Goal: Task Accomplishment & Management: Complete application form

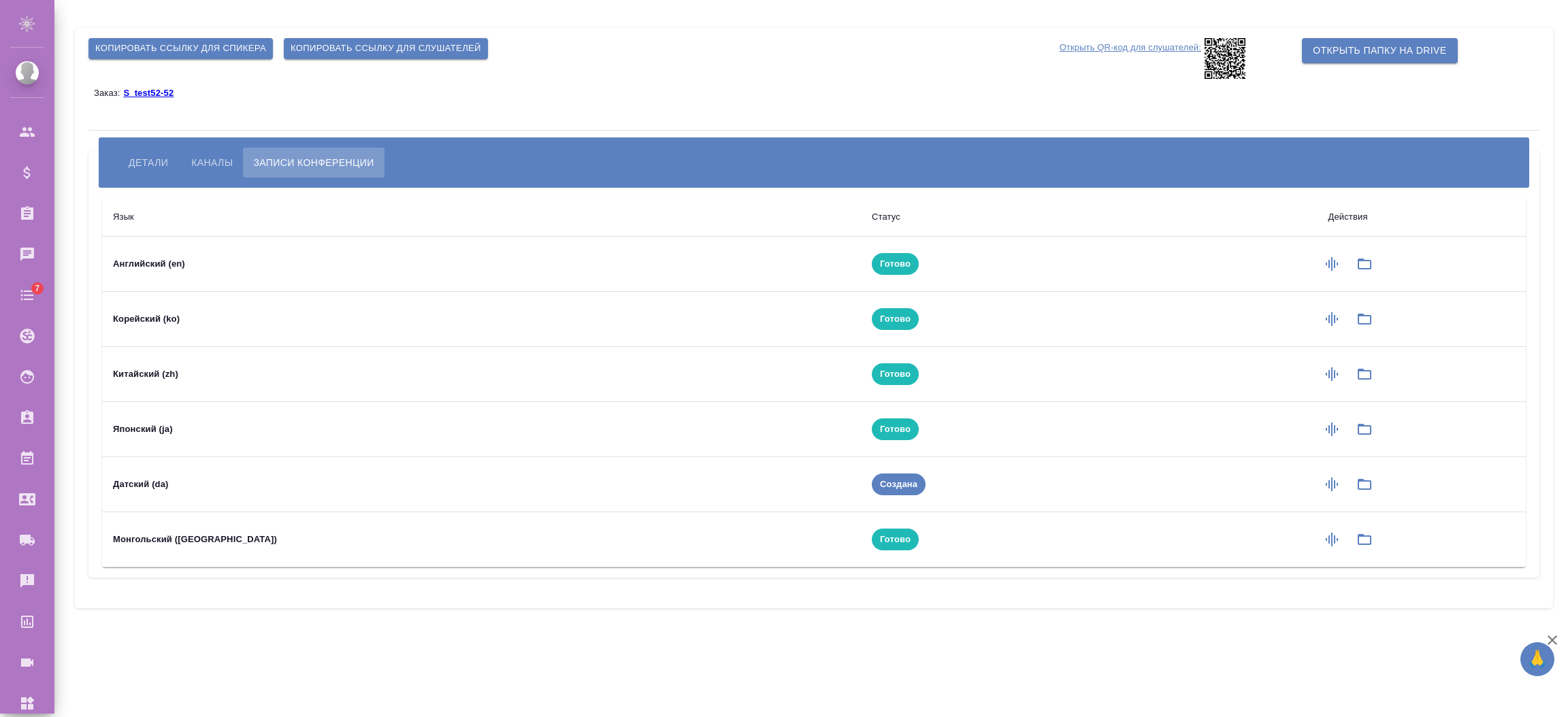
click at [141, 161] on span "Детали" at bounding box center [148, 162] width 39 height 16
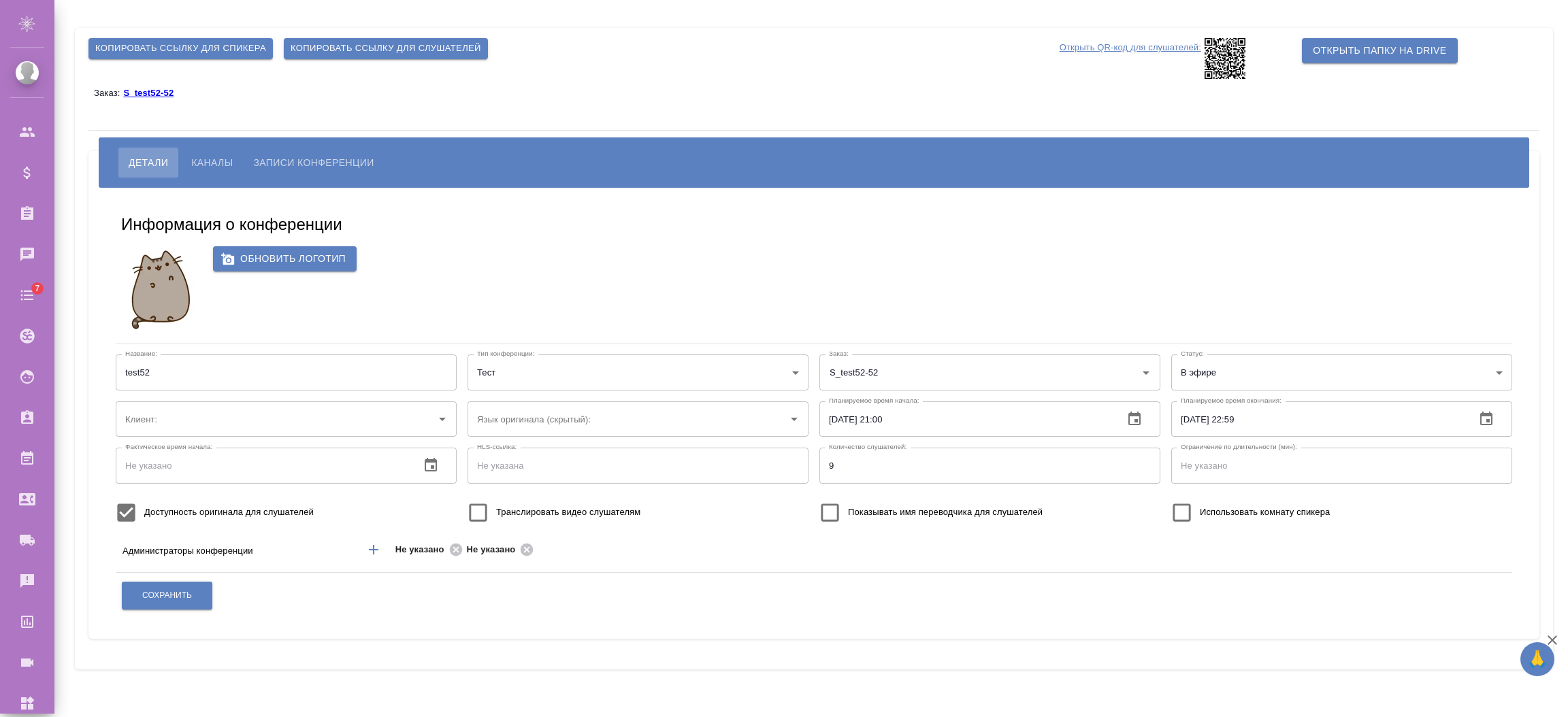
click at [157, 93] on p "S_test52-52" at bounding box center [152, 93] width 60 height 11
type input "test52"
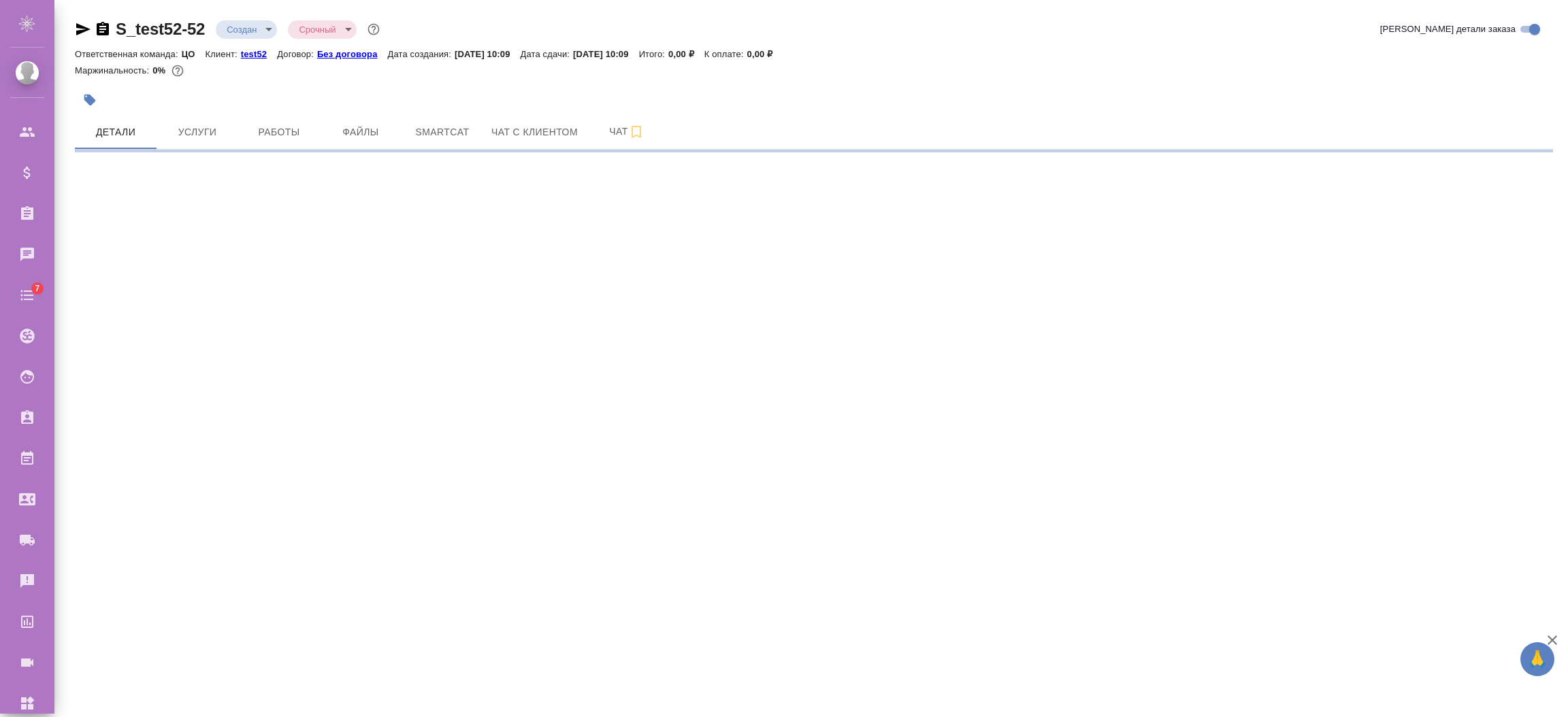
select select "RU"
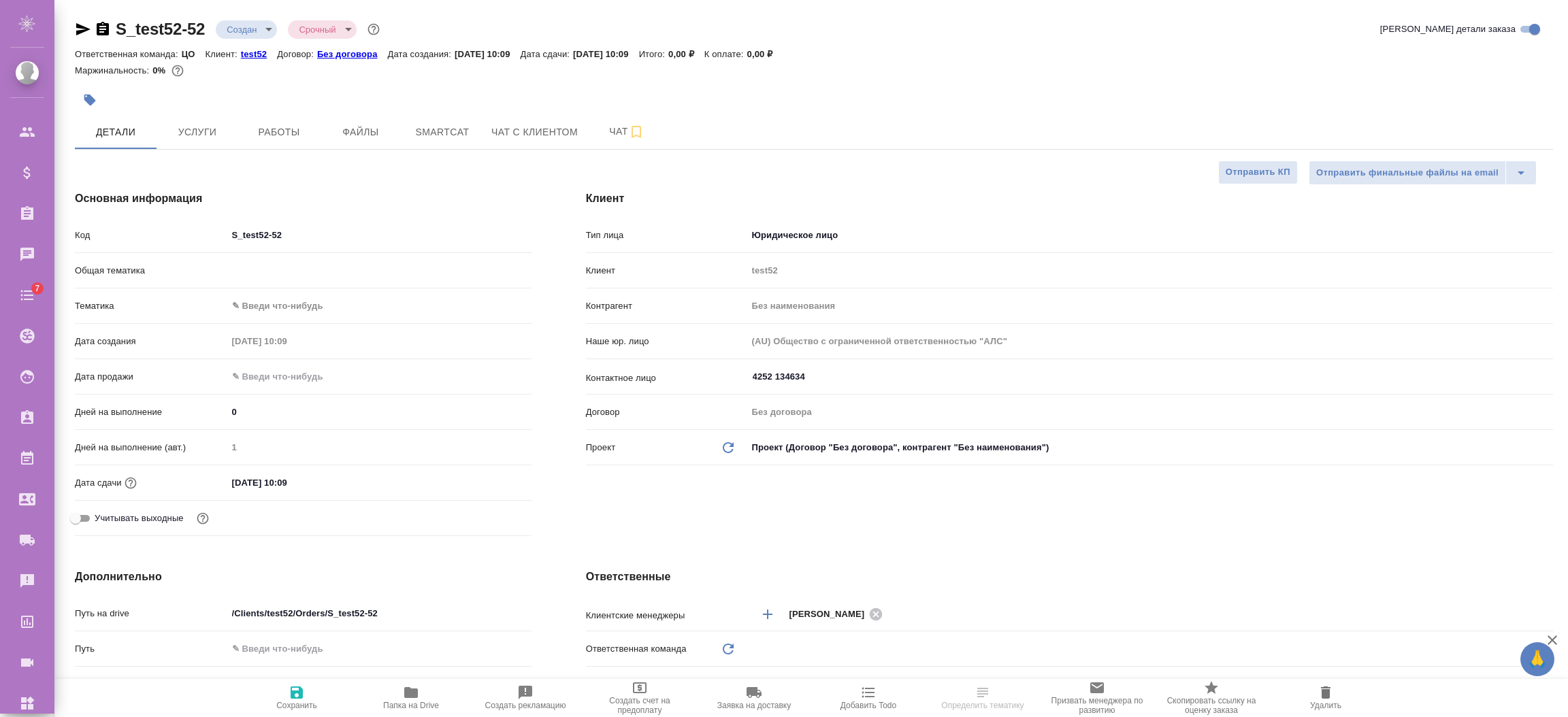
type textarea "x"
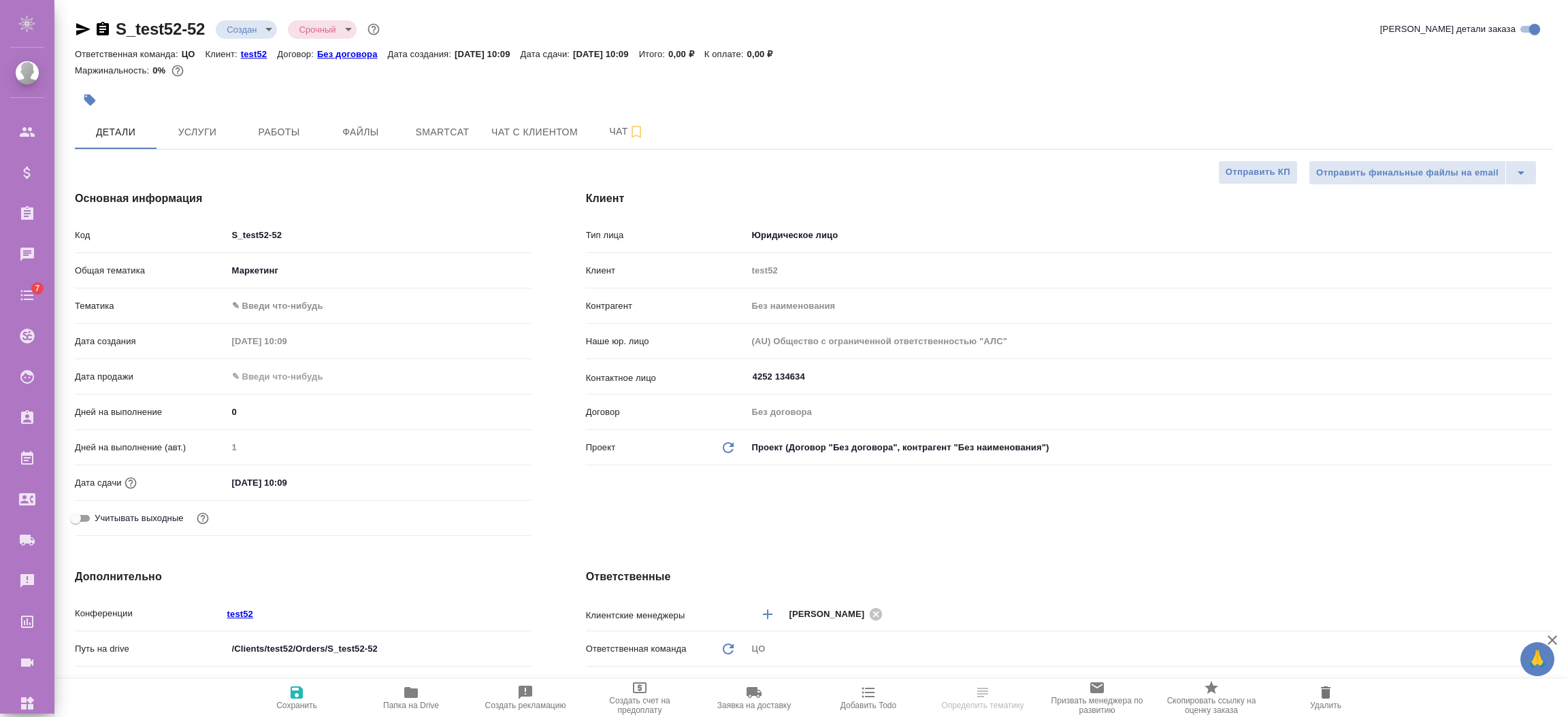
type textarea "x"
click at [400, 685] on span "Папка на Drive" at bounding box center [411, 697] width 98 height 26
type textarea "x"
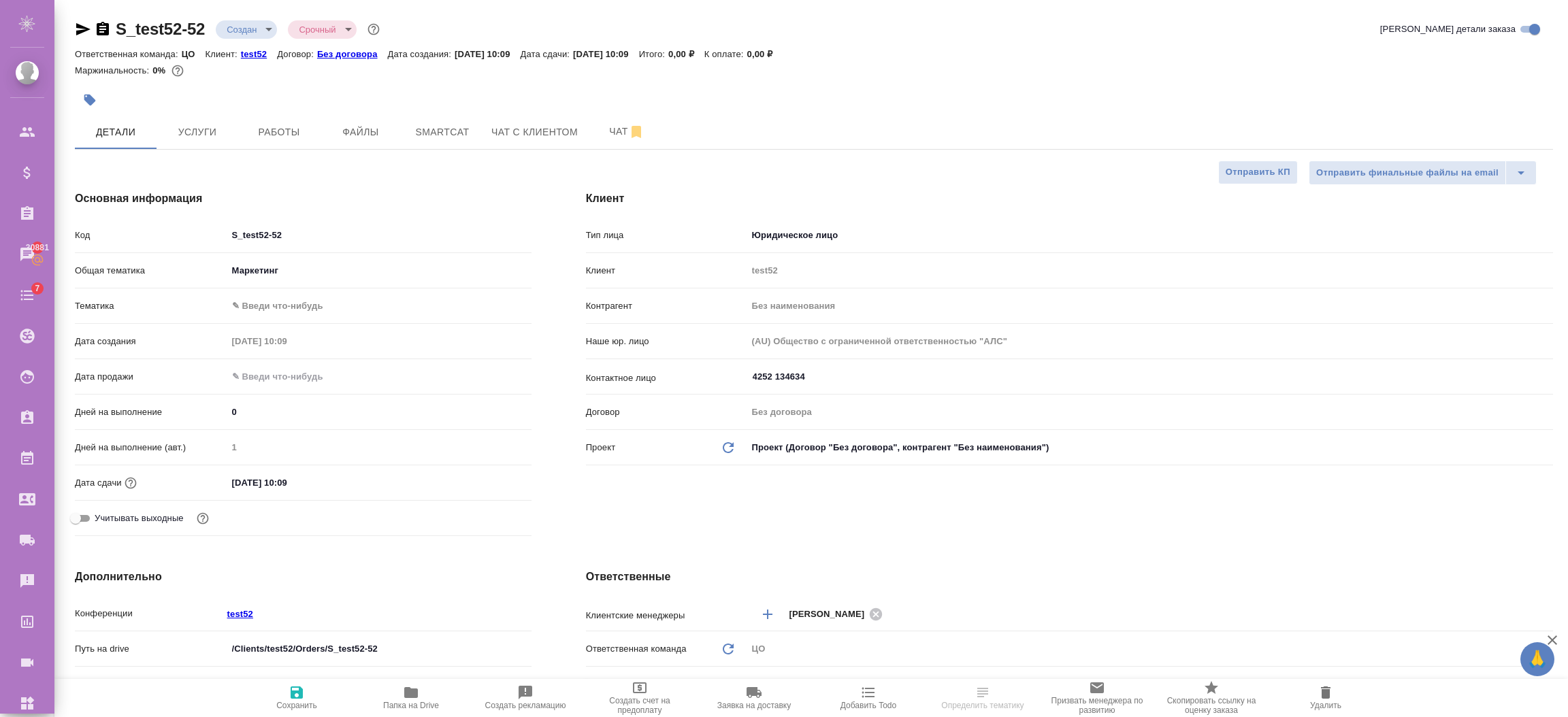
select select "RU"
type textarea "x"
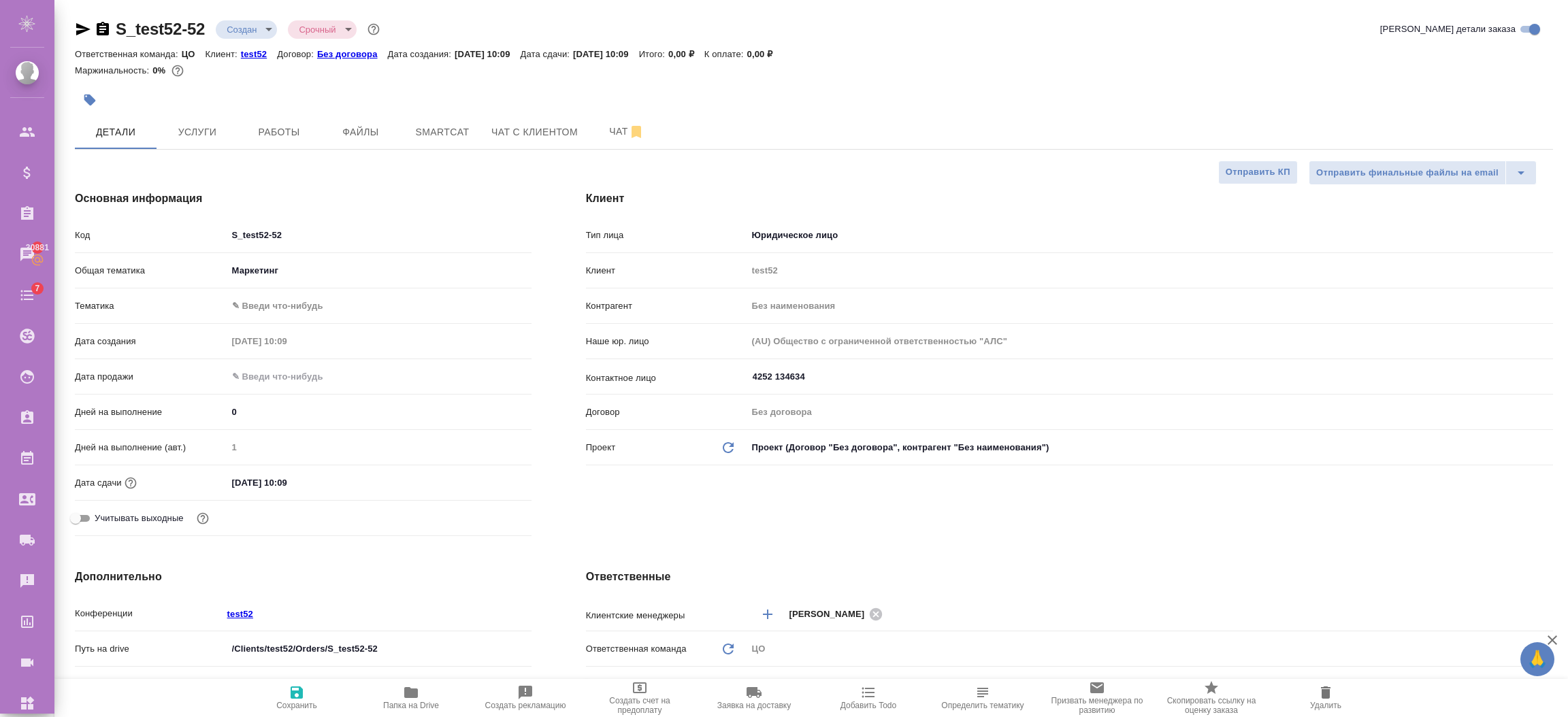
type textarea "x"
